Goal: Task Accomplishment & Management: Use online tool/utility

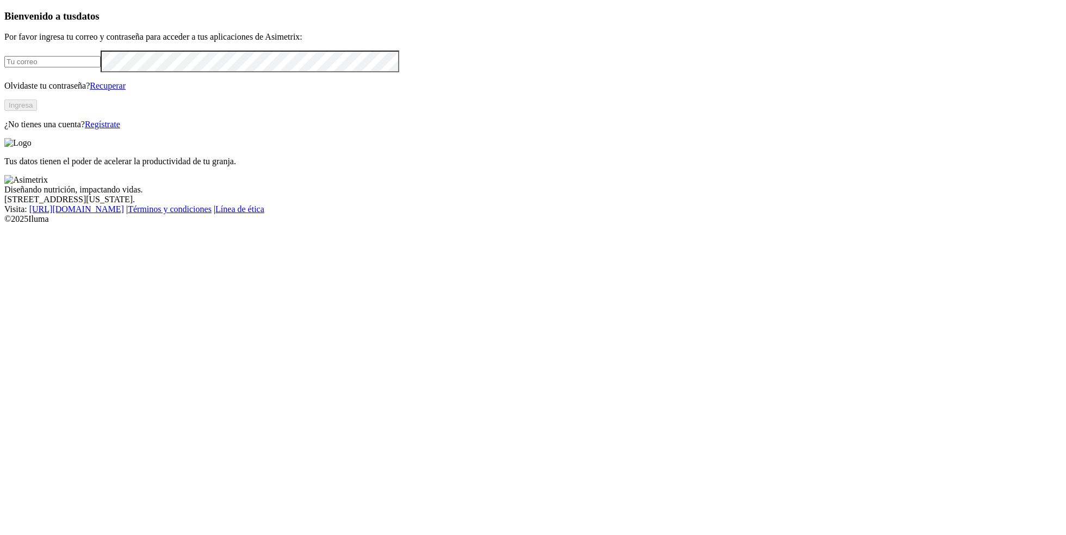
click at [101, 67] on input "email" at bounding box center [52, 61] width 96 height 11
type input "[PERSON_NAME][EMAIL_ADDRESS][PERSON_NAME][DOMAIN_NAME]"
click at [37, 111] on button "Ingresa" at bounding box center [20, 105] width 33 height 11
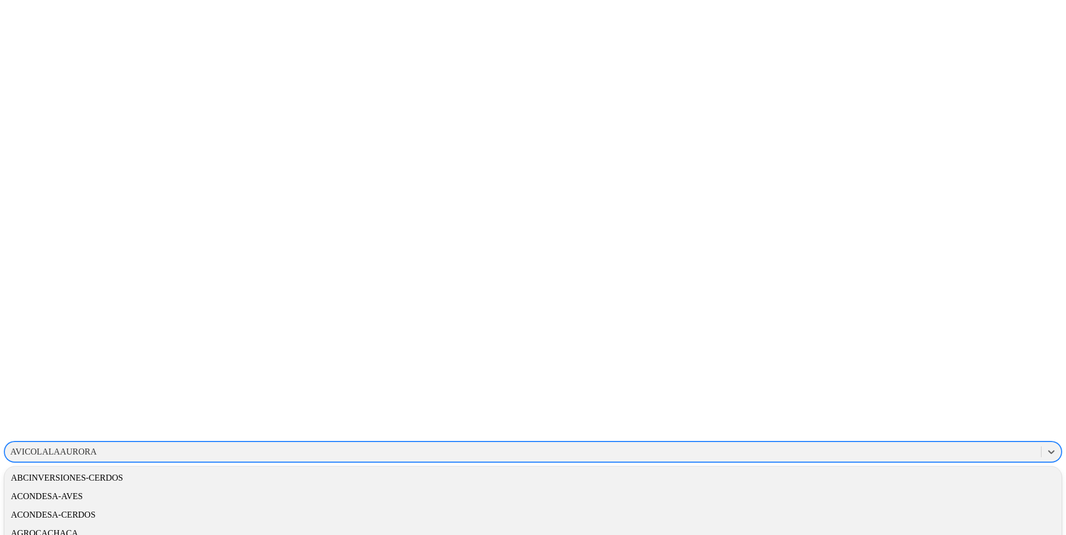
click at [97, 447] on div "AVICOLALAAURORA" at bounding box center [53, 452] width 87 height 10
type input "astr"
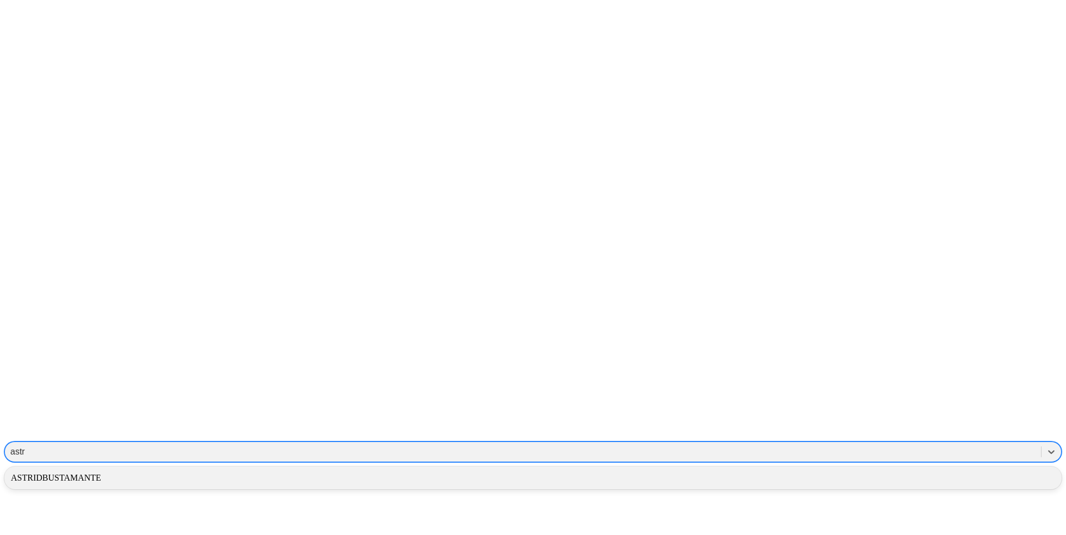
click at [907, 469] on div "ASTRIDBUSTAMANTE" at bounding box center [533, 478] width 1058 height 18
